Goal: Information Seeking & Learning: Check status

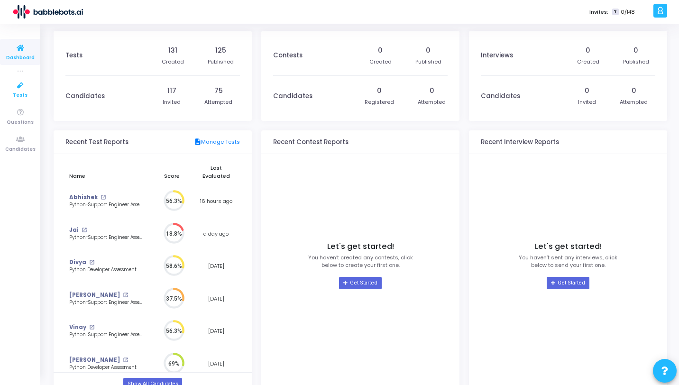
click at [18, 87] on icon at bounding box center [20, 86] width 20 height 12
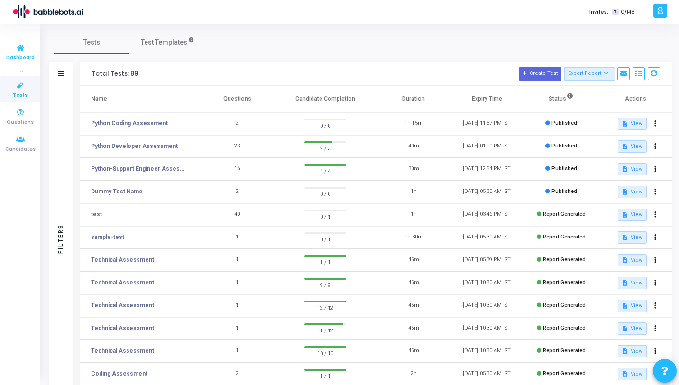
click at [20, 55] on span "Dashboard" at bounding box center [20, 58] width 28 height 8
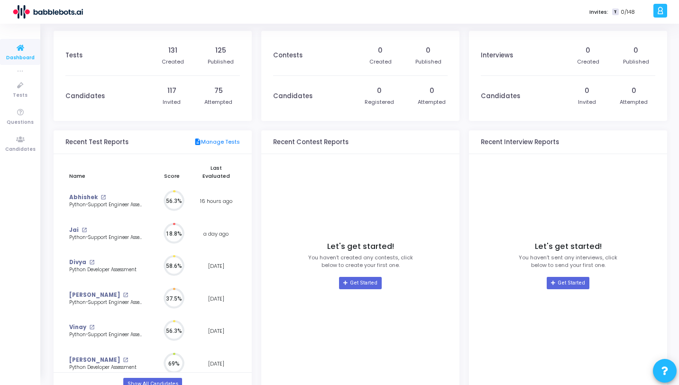
scroll to position [21, 10]
click at [178, 195] on circle at bounding box center [174, 201] width 12 height 12
click at [105, 194] on div "Abhishek open_in_new" at bounding box center [106, 198] width 74 height 8
click at [93, 194] on link "Abhishek" at bounding box center [83, 198] width 28 height 8
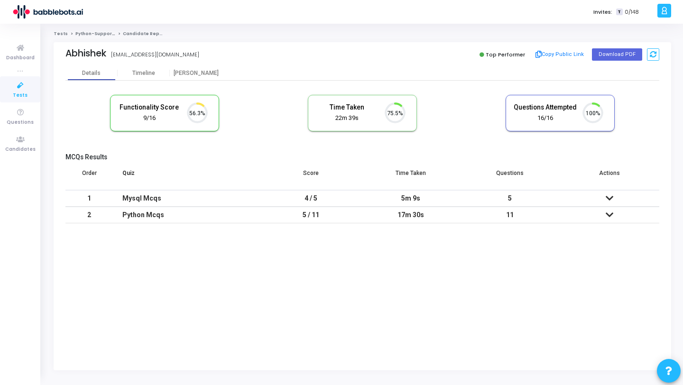
scroll to position [4, 4]
click at [190, 75] on div "[PERSON_NAME]" at bounding box center [196, 73] width 52 height 7
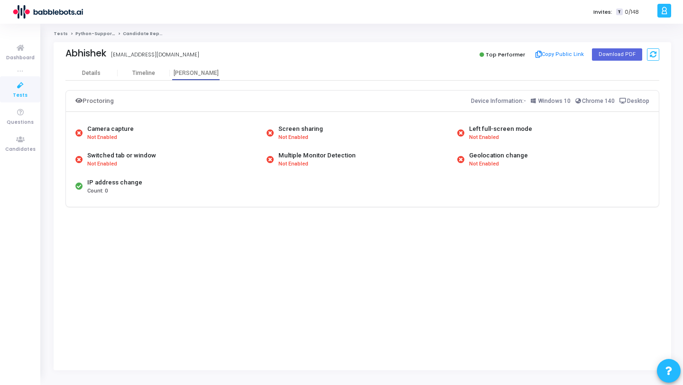
click at [132, 196] on div "IP address change Count: 0" at bounding box center [168, 186] width 191 height 27
click at [107, 170] on div "Switched tab or window Not Enabled" at bounding box center [168, 159] width 191 height 27
click at [103, 147] on div "Switched tab or window Not Enabled" at bounding box center [168, 159] width 191 height 27
click at [289, 139] on span "Not Enabled" at bounding box center [293, 138] width 30 height 8
click at [566, 54] on button "Copy Public Link" at bounding box center [560, 54] width 55 height 14
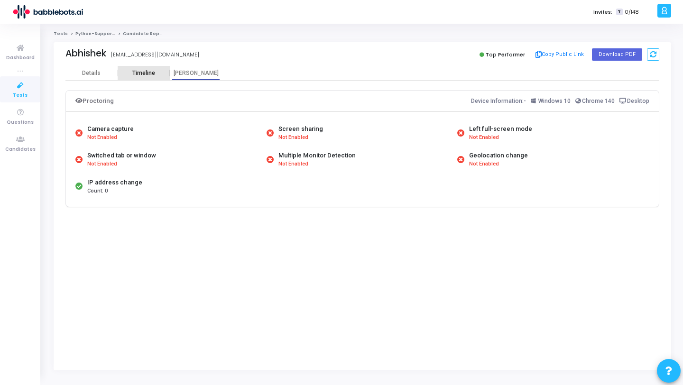
click at [149, 73] on div "Timeline" at bounding box center [143, 73] width 23 height 7
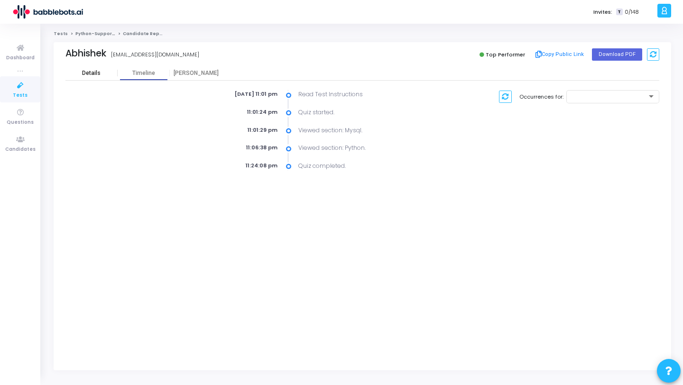
click at [97, 76] on div "Details" at bounding box center [91, 73] width 19 height 7
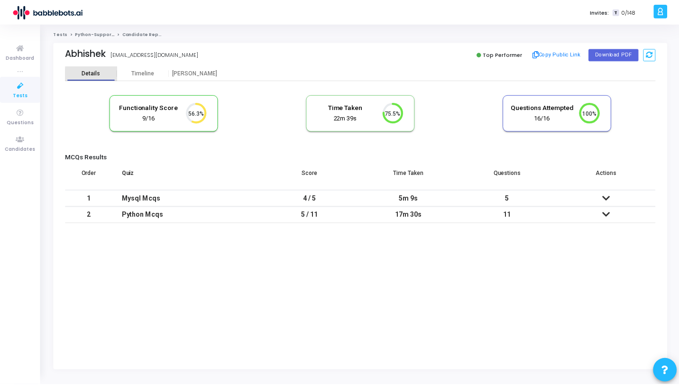
scroll to position [20, 24]
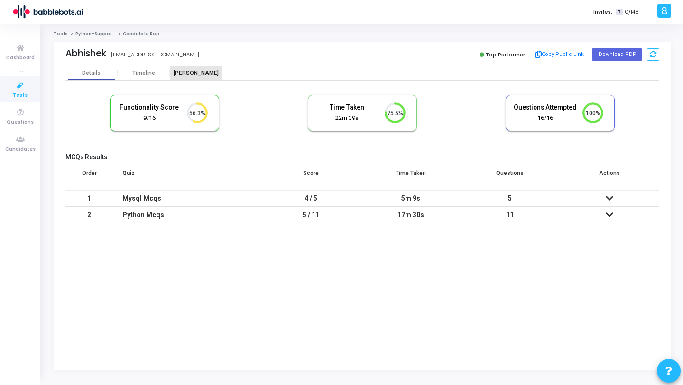
click at [195, 78] on div "[PERSON_NAME]" at bounding box center [196, 73] width 52 height 14
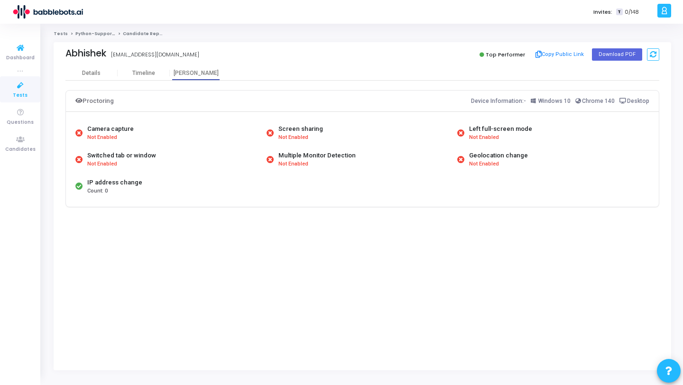
click at [15, 88] on icon at bounding box center [20, 86] width 20 height 12
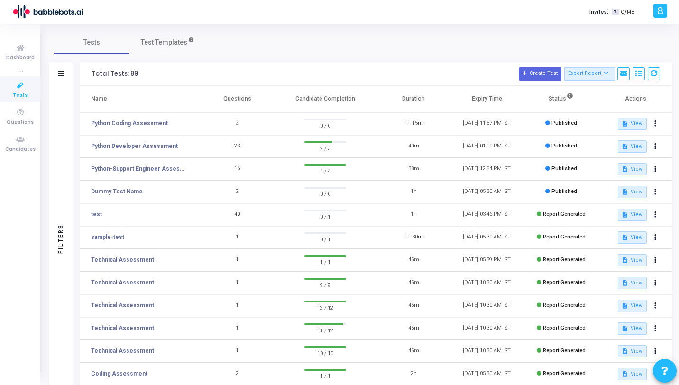
click at [283, 45] on div "Tests Test Templates" at bounding box center [361, 42] width 614 height 23
click at [653, 146] on button at bounding box center [655, 146] width 13 height 13
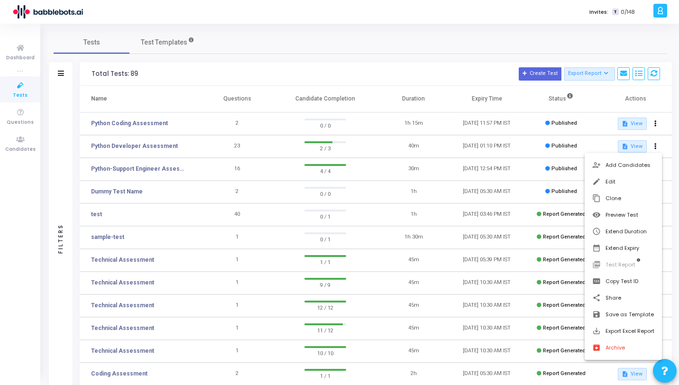
click at [331, 51] on div at bounding box center [339, 192] width 679 height 385
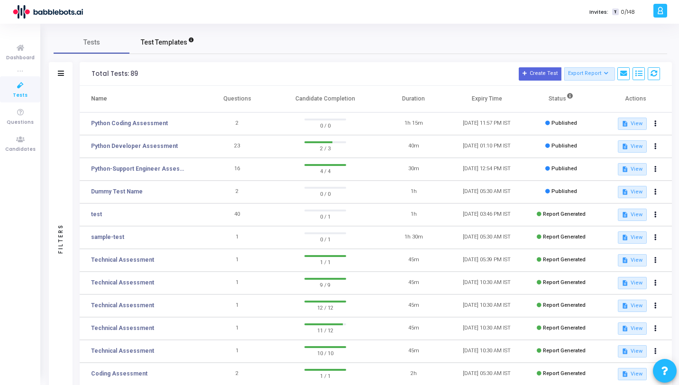
click at [167, 42] on span "Test Templates" at bounding box center [164, 42] width 46 height 10
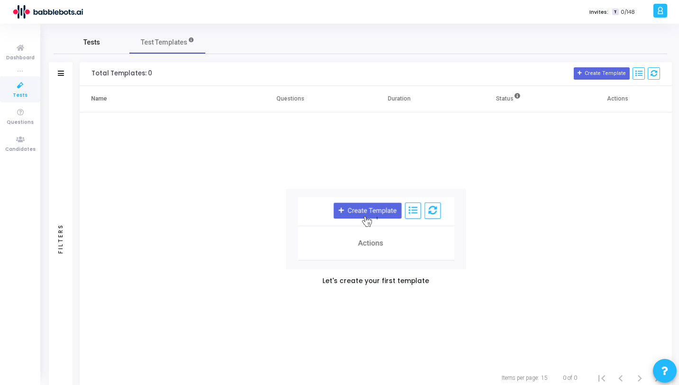
click at [87, 41] on span "Tests" at bounding box center [91, 42] width 17 height 10
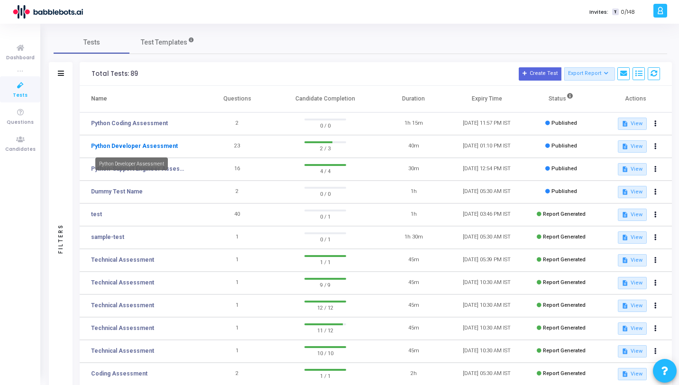
click at [143, 145] on link "Python Developer Assessment" at bounding box center [134, 146] width 87 height 9
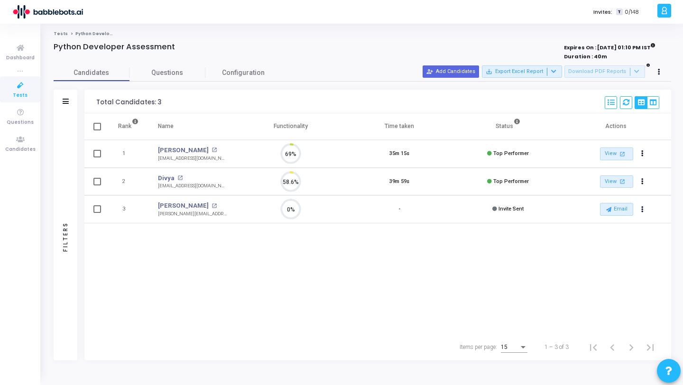
scroll to position [20, 24]
click at [167, 75] on span "Questions" at bounding box center [168, 73] width 76 height 10
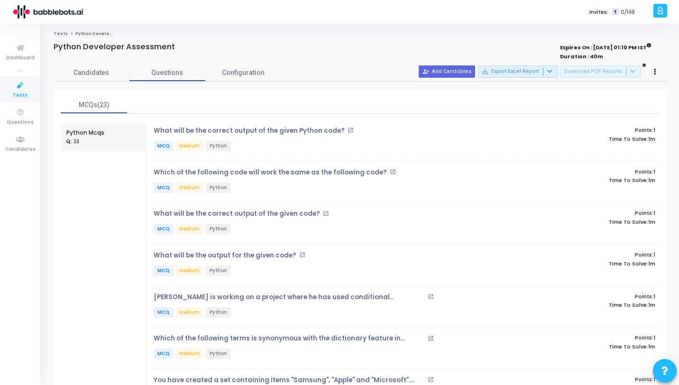
click at [59, 35] on link "Tests" at bounding box center [61, 34] width 14 height 6
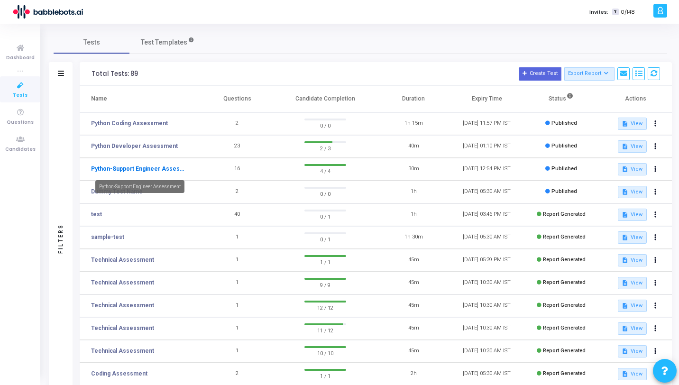
click at [139, 168] on link "Python-Support Engineer Assessment" at bounding box center [138, 169] width 95 height 9
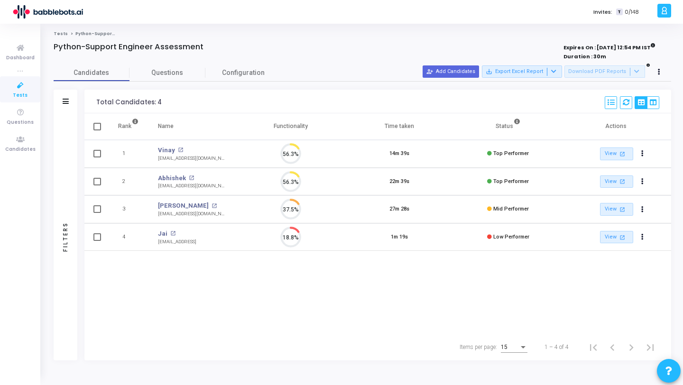
scroll to position [20, 24]
click at [171, 207] on link "Surendra" at bounding box center [183, 205] width 51 height 9
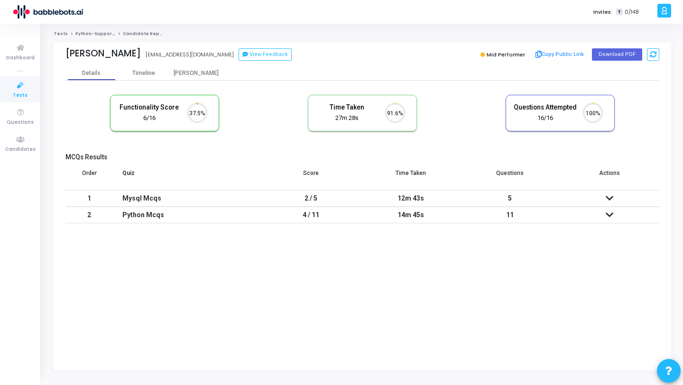
scroll to position [20, 24]
click at [194, 74] on div "[PERSON_NAME]" at bounding box center [196, 73] width 52 height 7
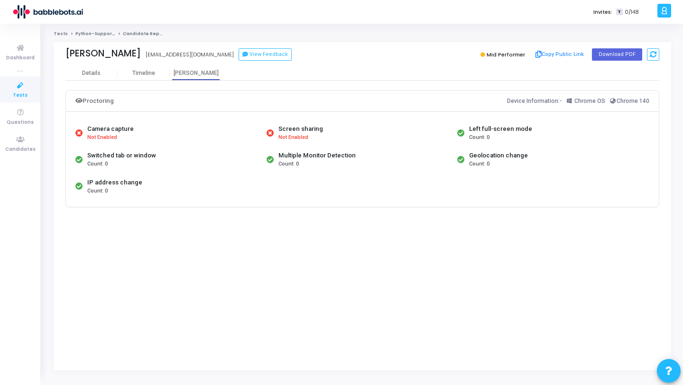
click at [17, 93] on span "Tests" at bounding box center [20, 96] width 15 height 8
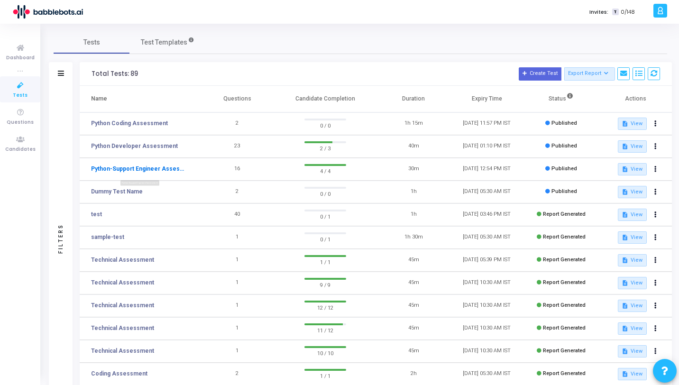
click at [134, 169] on link "Python-Support Engineer Assessment" at bounding box center [138, 169] width 95 height 9
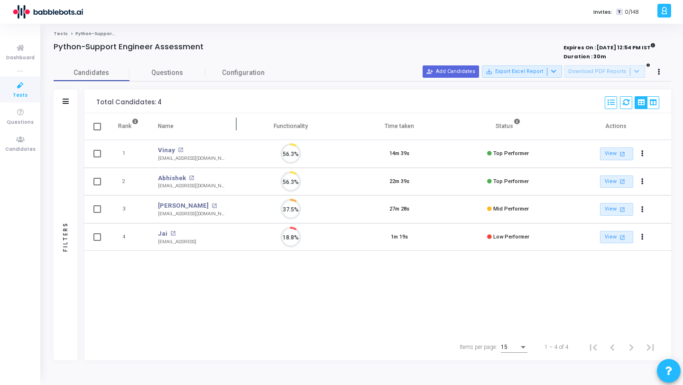
scroll to position [20, 24]
click at [167, 152] on link "Vinay" at bounding box center [166, 150] width 17 height 9
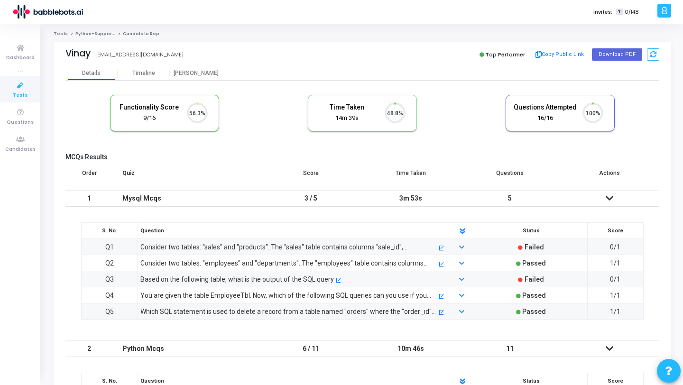
scroll to position [20, 24]
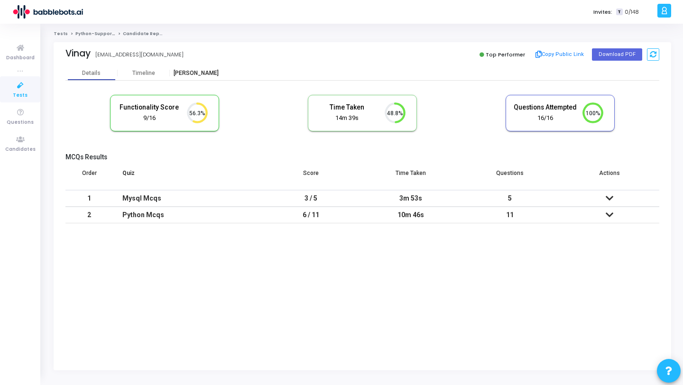
click at [200, 74] on div "[PERSON_NAME]" at bounding box center [196, 73] width 52 height 7
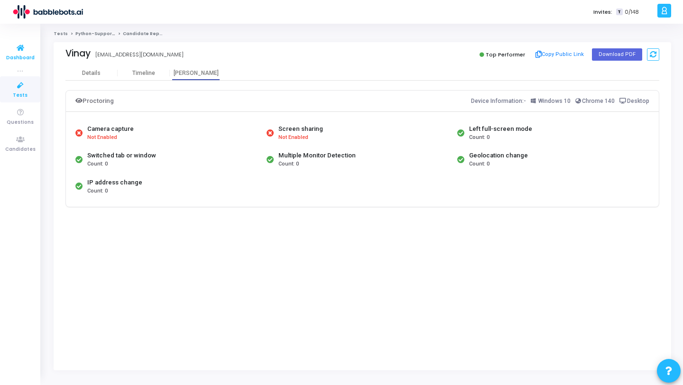
click at [18, 62] on link "Dashboard" at bounding box center [20, 52] width 40 height 26
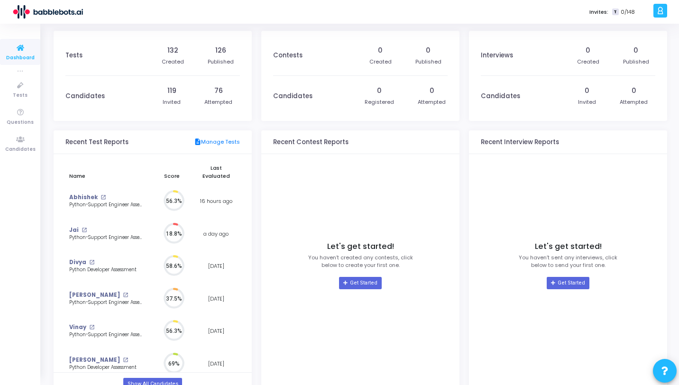
scroll to position [21, 10]
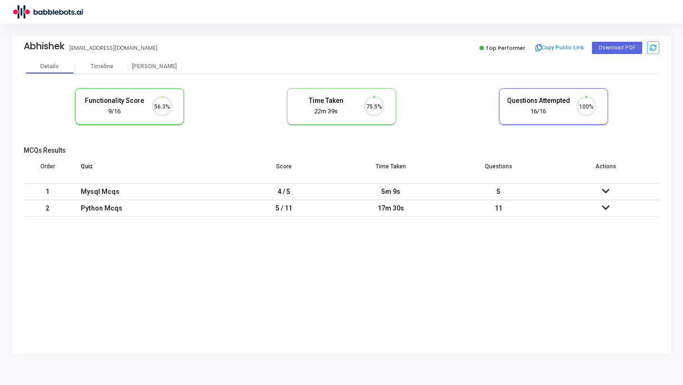
scroll to position [20, 24]
click at [150, 71] on div "[PERSON_NAME]" at bounding box center [154, 66] width 52 height 14
